Goal: Transaction & Acquisition: Purchase product/service

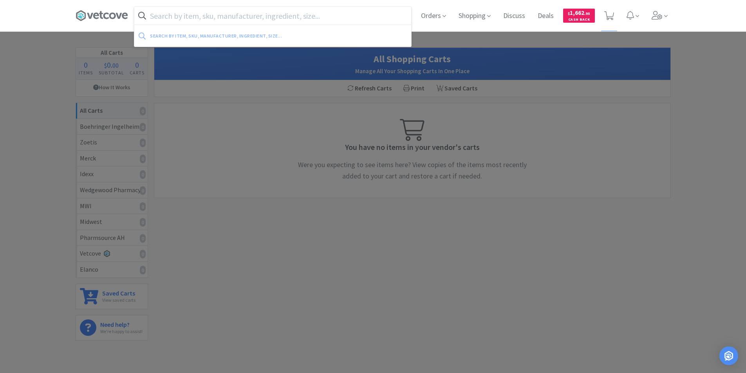
click at [193, 16] on input "text" at bounding box center [272, 16] width 277 height 18
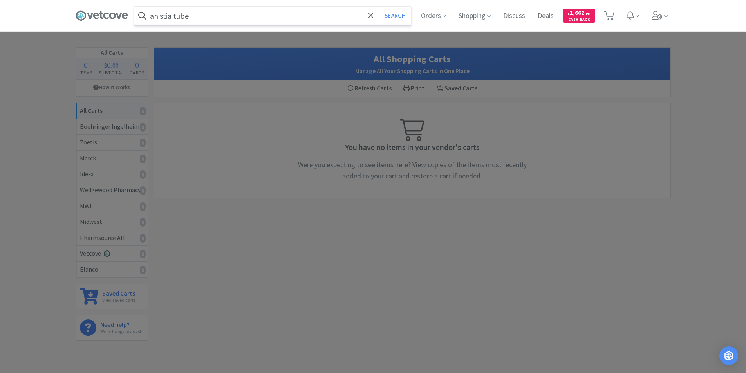
click at [379, 7] on button "Search" at bounding box center [395, 16] width 32 height 18
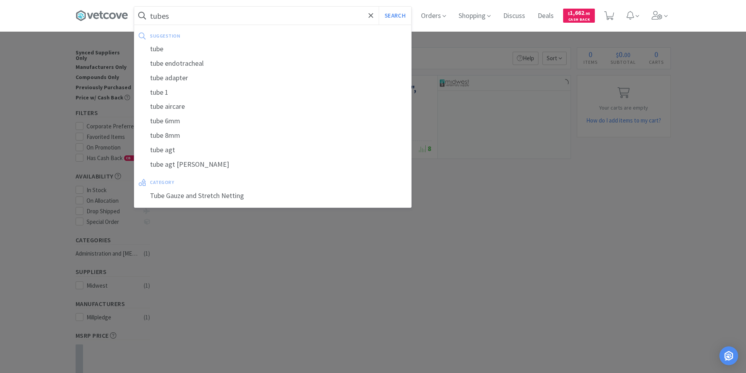
type input "tubes"
click at [379, 7] on button "Search" at bounding box center [395, 16] width 32 height 18
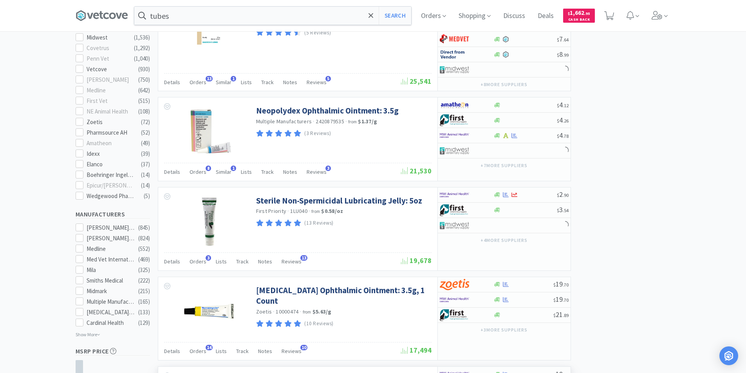
scroll to position [548, 0]
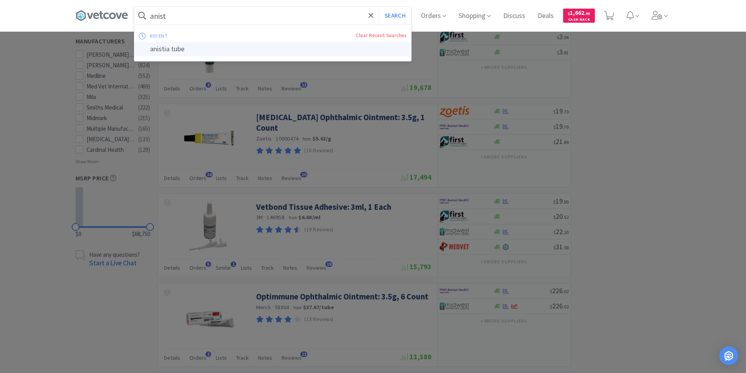
click at [164, 52] on div "anistia tube" at bounding box center [272, 49] width 277 height 14
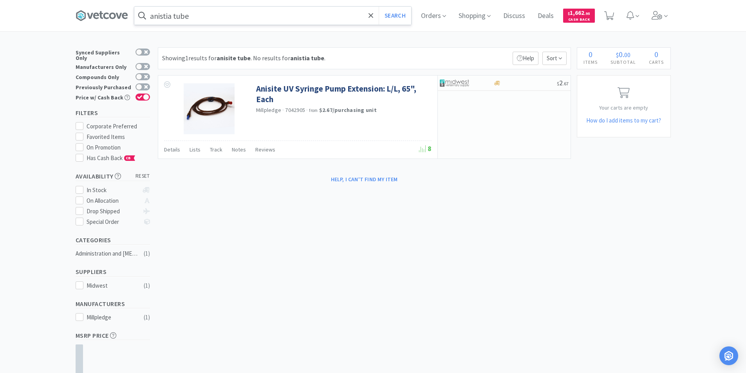
click at [227, 19] on input "anistia tube" at bounding box center [272, 16] width 277 height 18
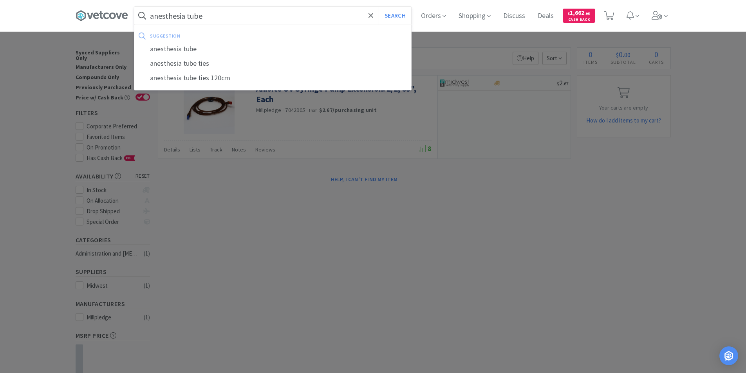
click at [379, 7] on button "Search" at bounding box center [395, 16] width 32 height 18
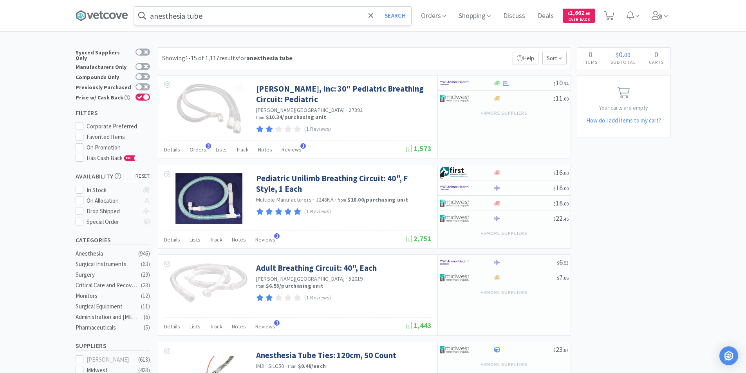
click at [290, 25] on div "anesthesia tube Search" at bounding box center [273, 15] width 278 height 19
click at [287, 11] on input "anesthesia tube" at bounding box center [272, 16] width 277 height 18
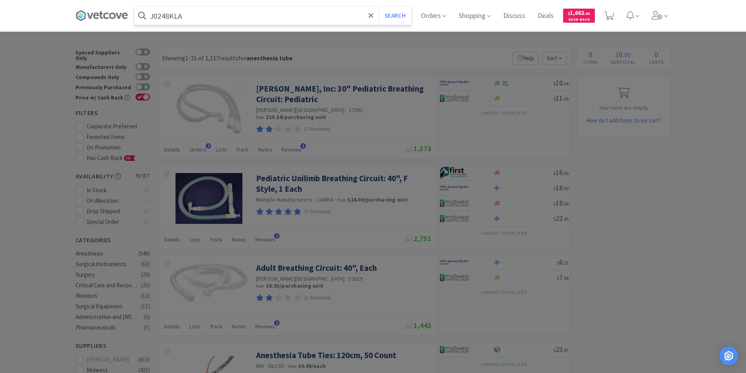
click at [379, 7] on button "Search" at bounding box center [395, 16] width 32 height 18
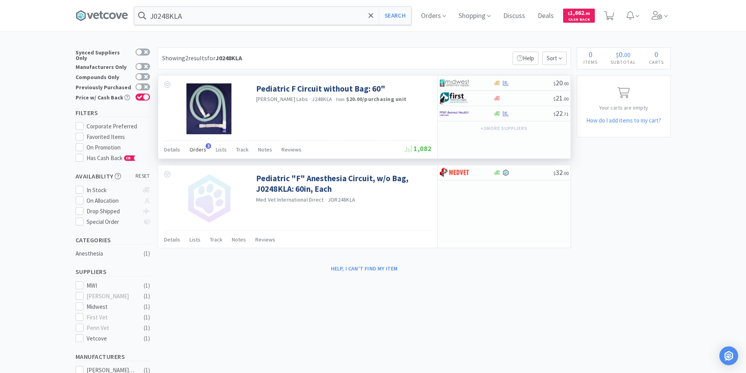
click at [200, 150] on span "Orders" at bounding box center [197, 149] width 17 height 7
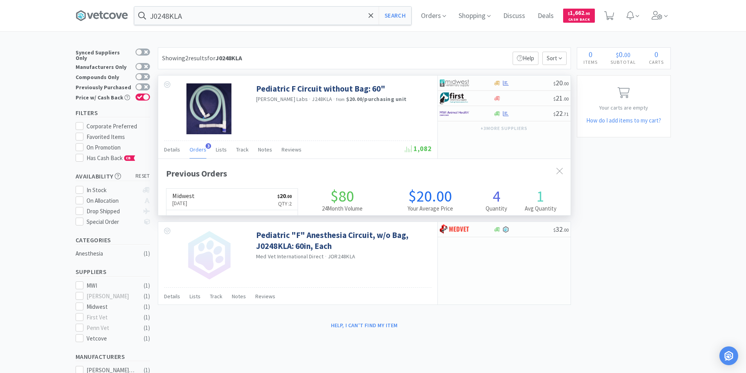
scroll to position [203, 412]
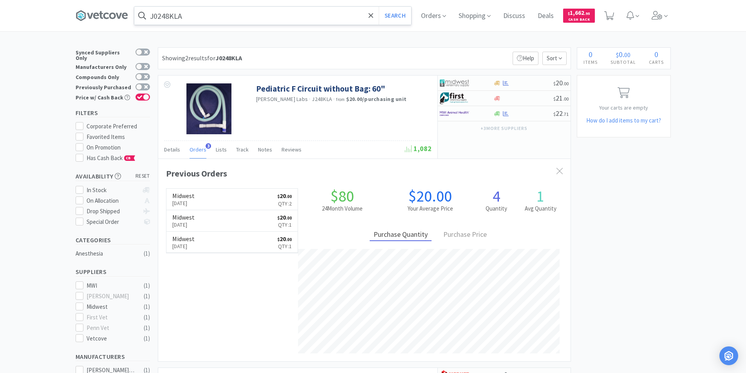
click at [199, 16] on input "J0248KLA" at bounding box center [272, 16] width 277 height 18
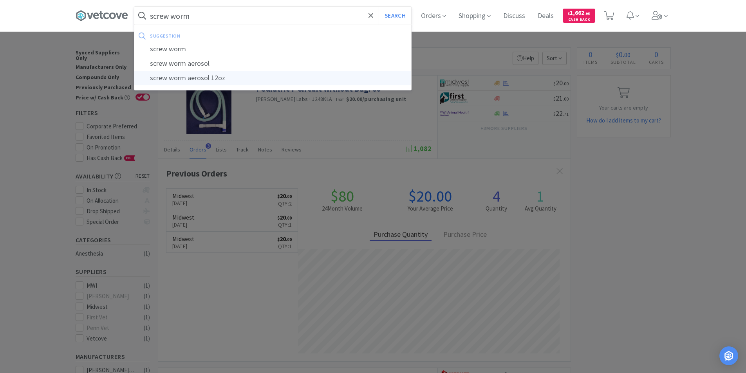
click at [207, 81] on div "screw worm aerosol 12oz" at bounding box center [272, 78] width 277 height 14
type input "screw worm aerosol 12oz"
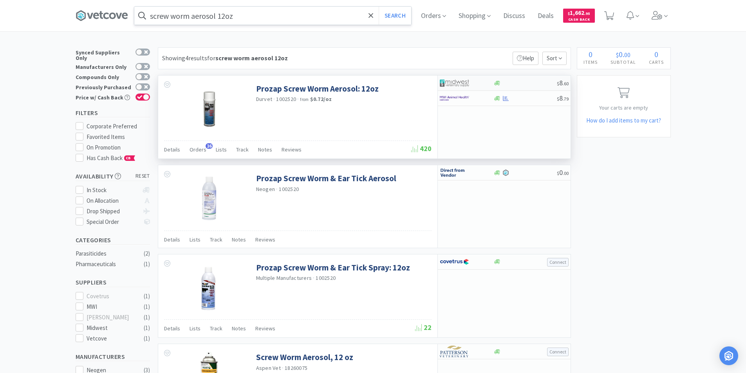
click at [485, 86] on div at bounding box center [467, 82] width 54 height 13
select select "1"
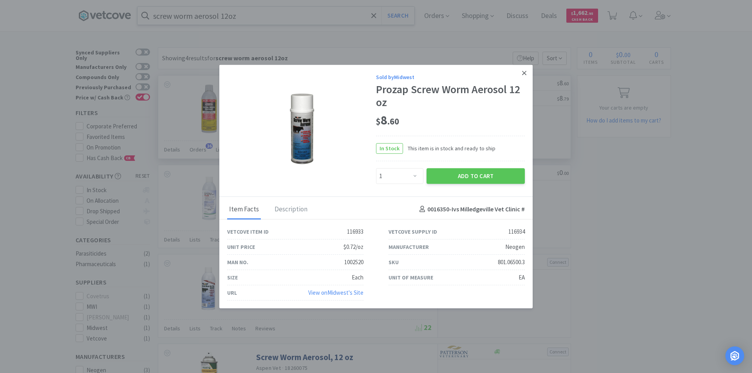
click at [524, 73] on icon at bounding box center [524, 73] width 4 height 4
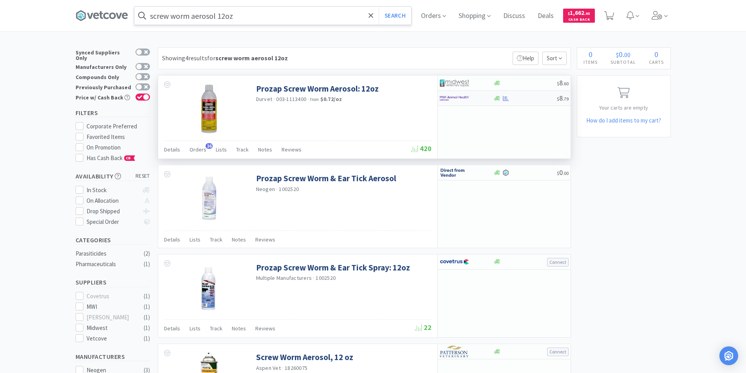
click at [494, 100] on div at bounding box center [497, 99] width 8 height 6
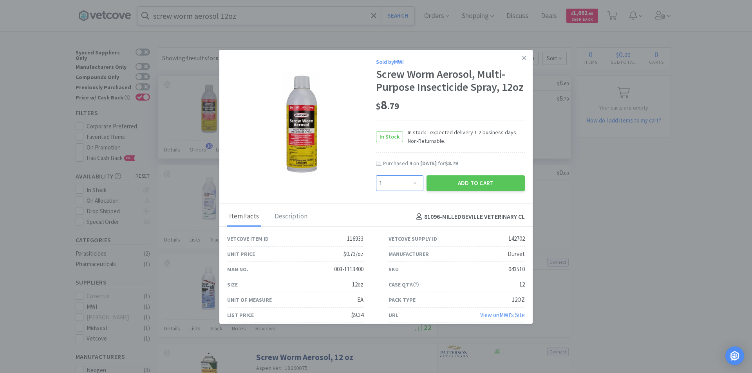
click at [411, 191] on select "Enter Quantity 1 2 3 4 5 6 7 8 9 10 11 12 13 14 15 16 17 18 19 20 Enter Quantity" at bounding box center [399, 183] width 47 height 16
select select "4"
click at [376, 188] on select "Enter Quantity 1 2 3 4 5 6 7 8 9 10 11 12 13 14 15 16 17 18 19 20 Enter Quantity" at bounding box center [399, 183] width 47 height 16
click at [451, 191] on button "Add to Cart" at bounding box center [475, 183] width 98 height 16
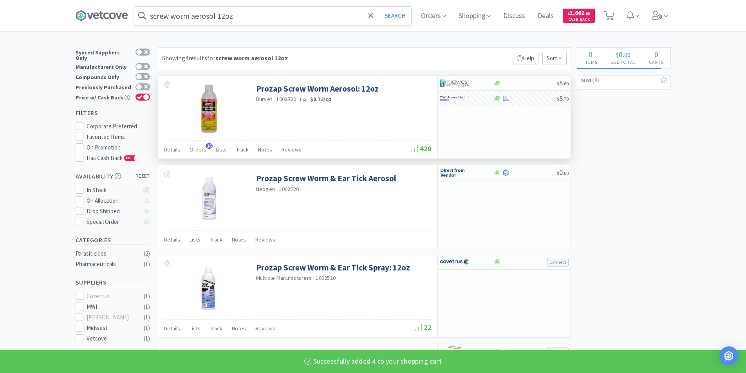
select select "4"
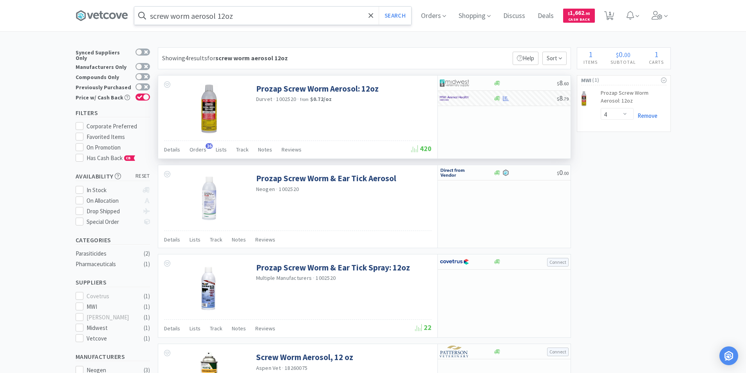
click at [650, 117] on link "Remove" at bounding box center [645, 115] width 24 height 7
click at [499, 85] on icon at bounding box center [497, 83] width 6 height 5
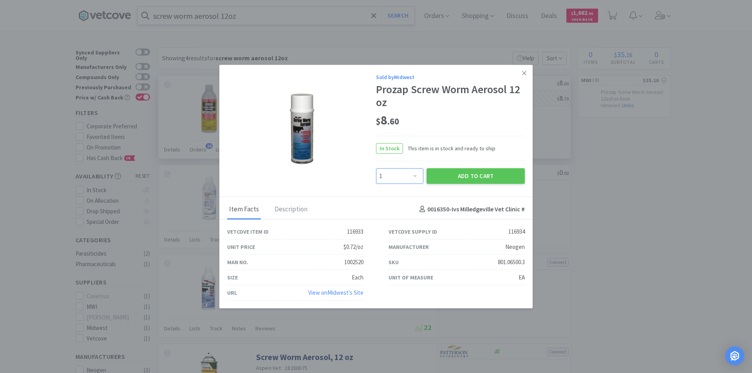
click at [415, 175] on select "Enter Quantity 1 2 3 4 5 6 7 8 9 10 11 12 13 14 15 16 17 18 19 20 Enter Quantity" at bounding box center [399, 176] width 47 height 16
select select "4"
click at [376, 168] on select "Enter Quantity 1 2 3 4 5 6 7 8 9 10 11 12 13 14 15 16 17 18 19 20 Enter Quantity" at bounding box center [399, 176] width 47 height 16
click at [443, 177] on button "Add to Cart" at bounding box center [475, 176] width 98 height 16
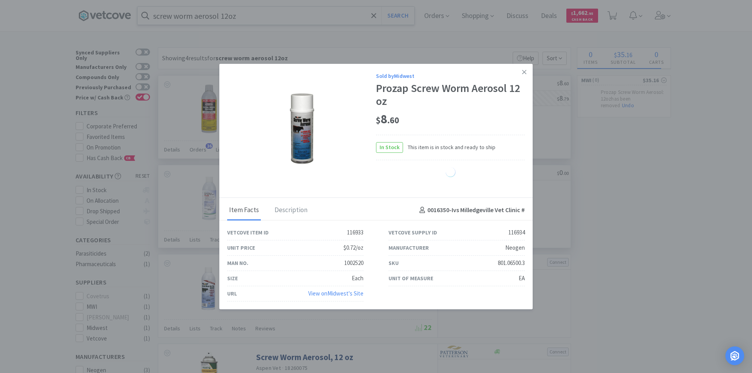
select select "4"
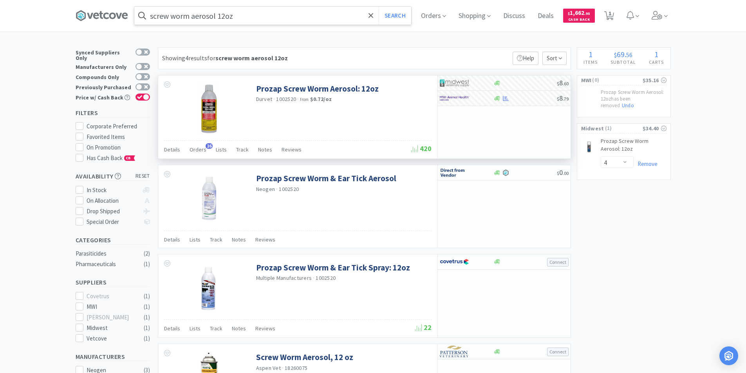
click at [263, 19] on input "screw worm aerosol 12oz" at bounding box center [272, 16] width 277 height 18
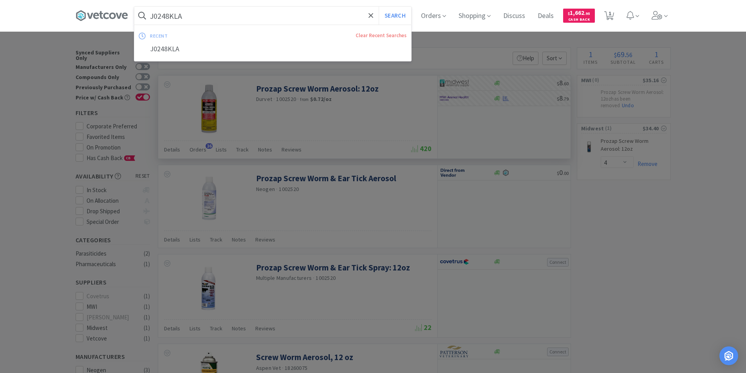
type input "J0248KLA"
click at [379, 7] on button "Search" at bounding box center [395, 16] width 32 height 18
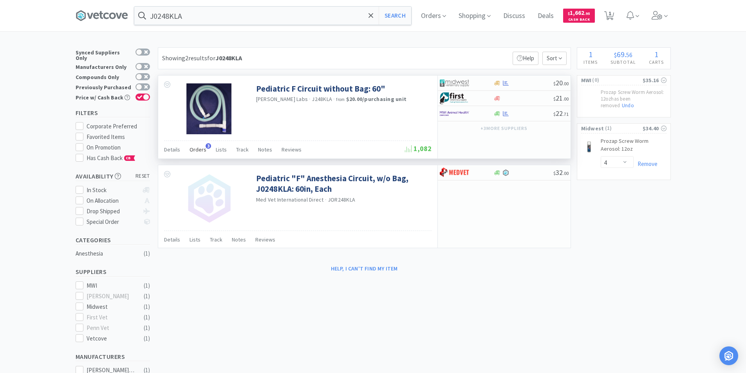
click at [196, 152] on span "Orders" at bounding box center [197, 149] width 17 height 7
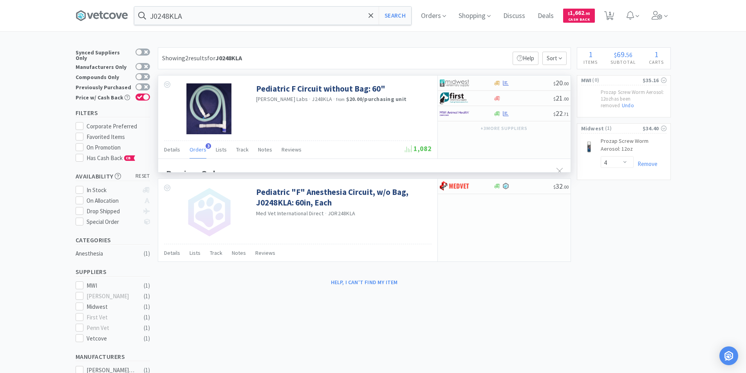
scroll to position [203, 412]
